Goal: Book appointment/travel/reservation

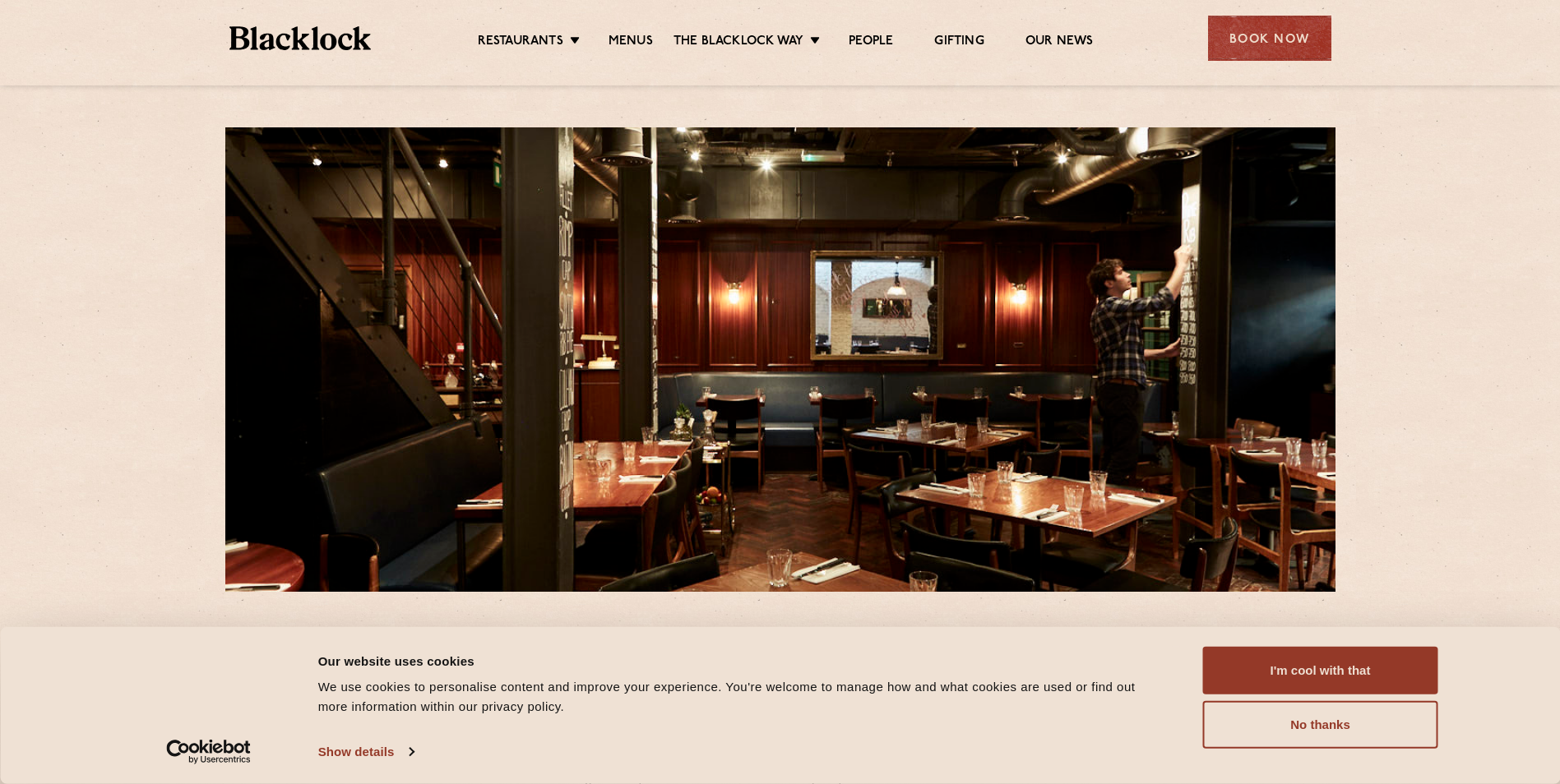
click at [1294, 47] on div "Book Now" at bounding box center [1269, 39] width 123 height 45
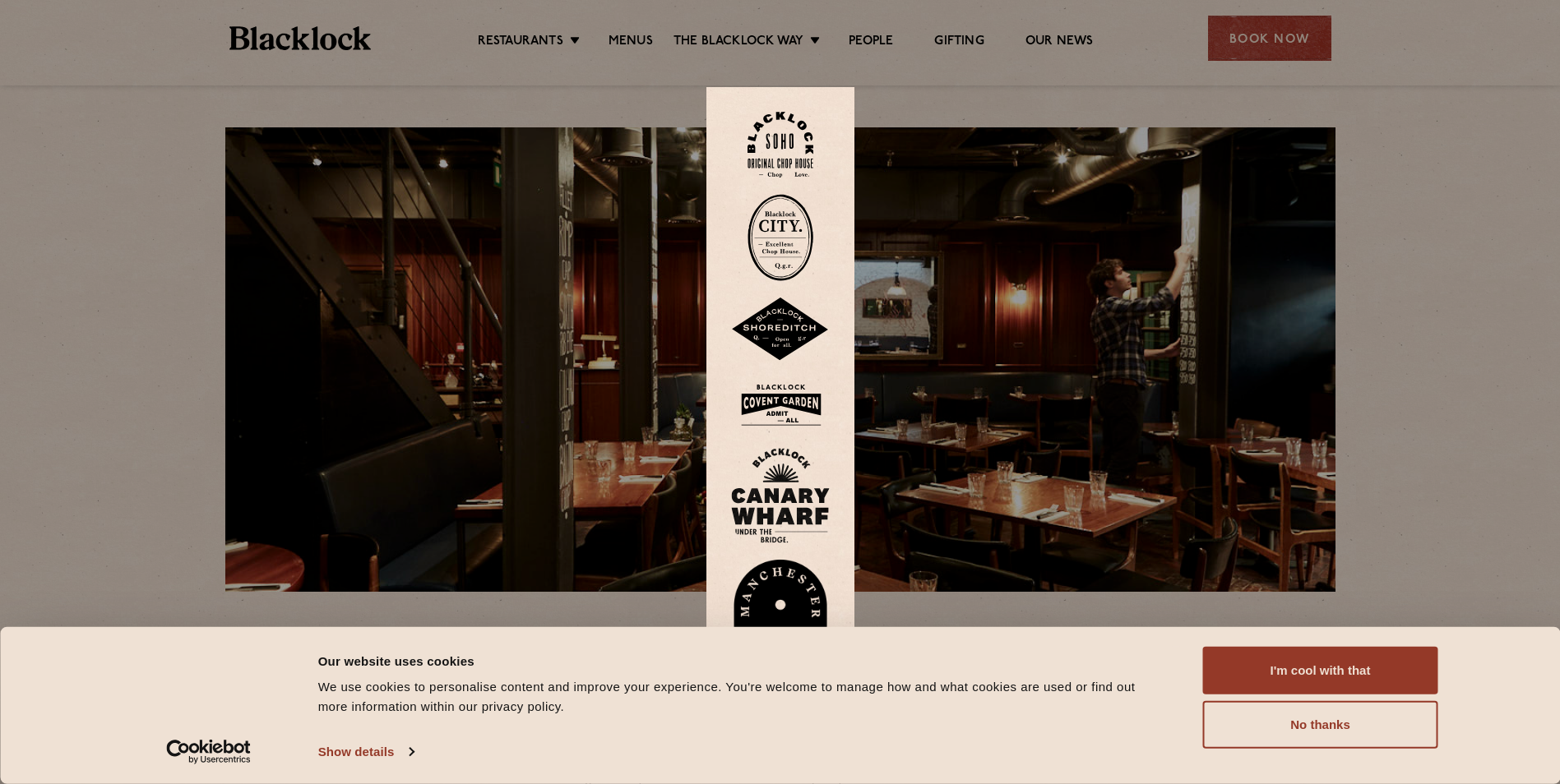
click at [798, 148] on img at bounding box center [780, 144] width 65 height 66
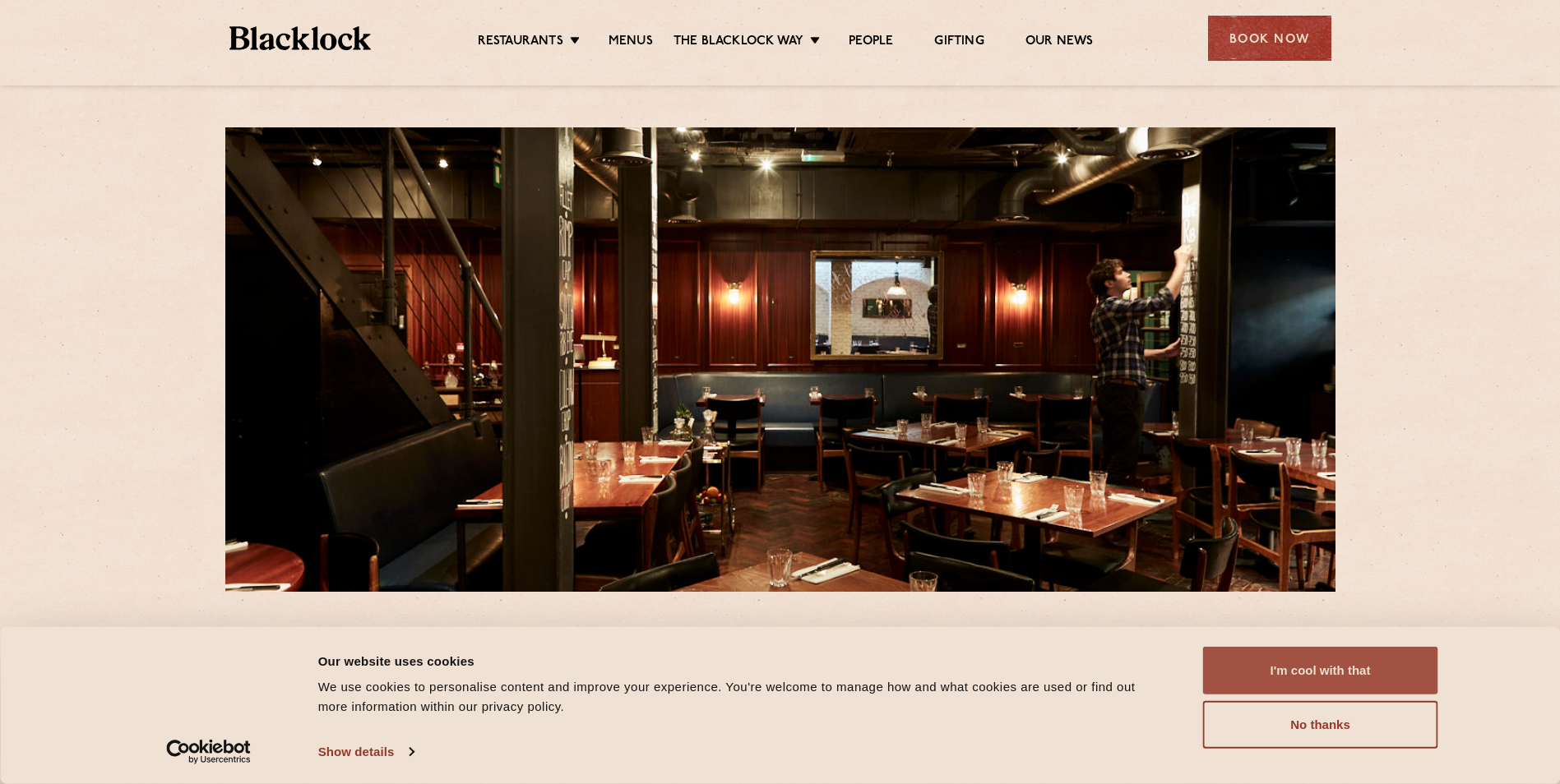
click at [1366, 677] on button "I'm cool with that" at bounding box center [1321, 671] width 235 height 48
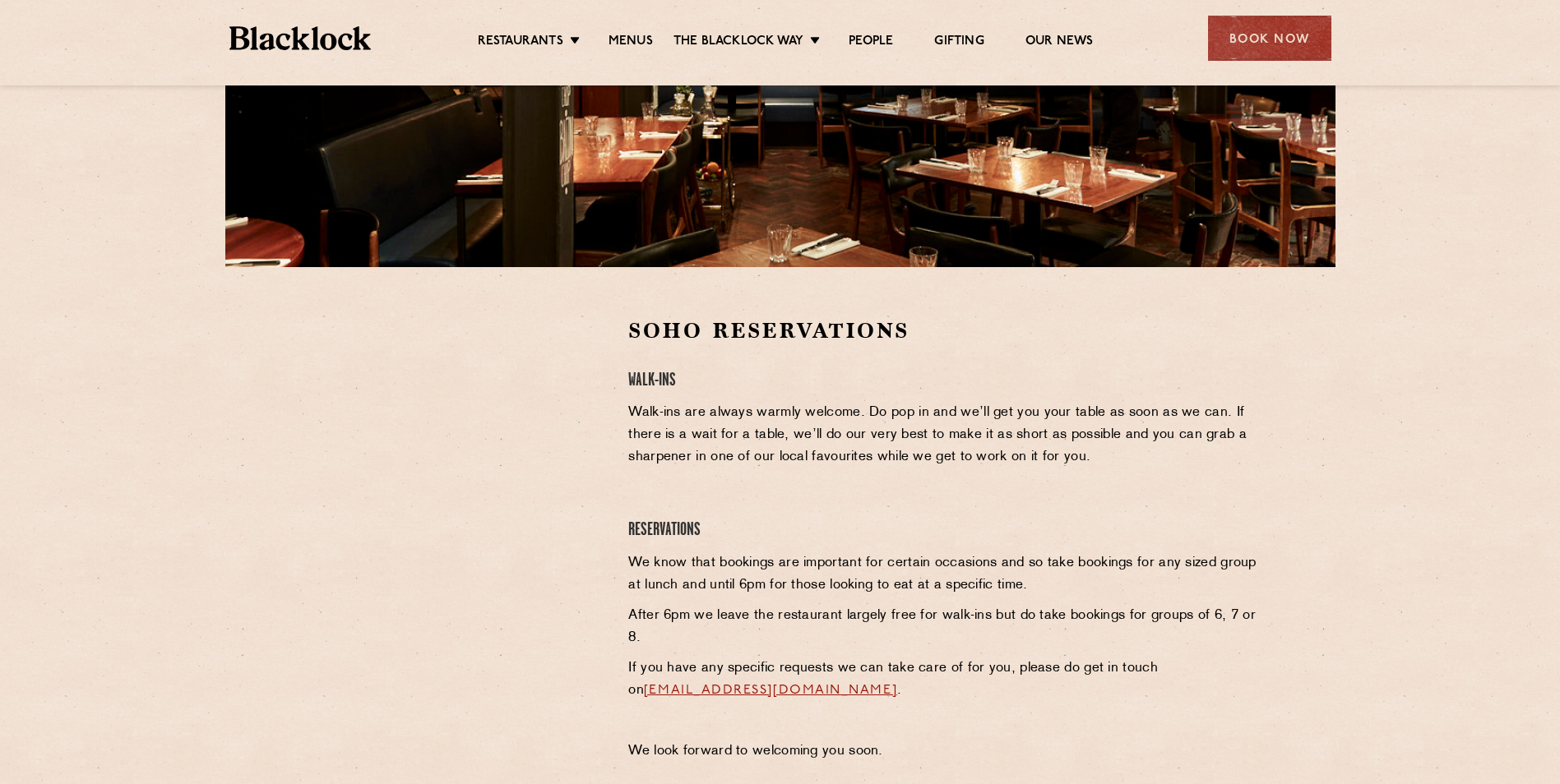
scroll to position [329, 0]
